Goal: Navigation & Orientation: Find specific page/section

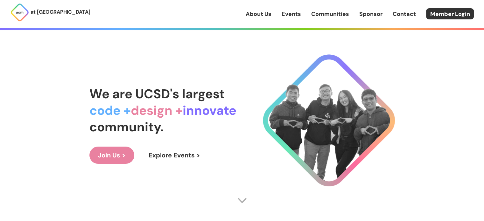
click at [318, 16] on link "Communities" at bounding box center [330, 14] width 38 height 8
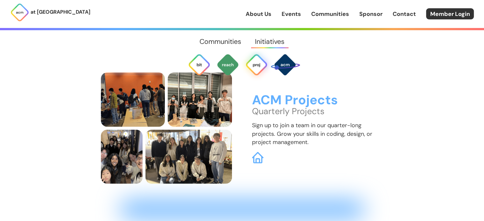
scroll to position [1631, 0]
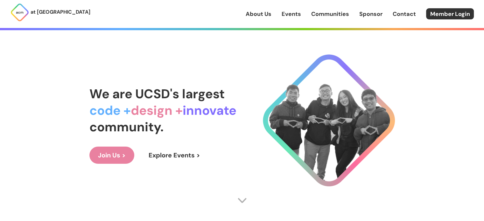
click at [256, 12] on link "About Us" at bounding box center [258, 14] width 26 height 8
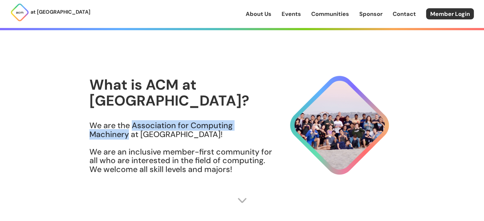
drag, startPoint x: 133, startPoint y: 117, endPoint x: 128, endPoint y: 128, distance: 12.0
click at [128, 128] on h3 "We are the Association for Computing Machinery at UCSD! We are an inclusive mem…" at bounding box center [180, 147] width 183 height 52
copy h3 "Association for Computing Machinery"
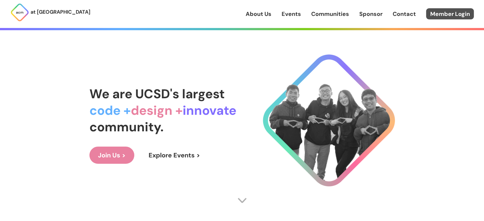
click at [440, 14] on link "Member Login" at bounding box center [450, 13] width 48 height 11
